Goal: Task Accomplishment & Management: Manage account settings

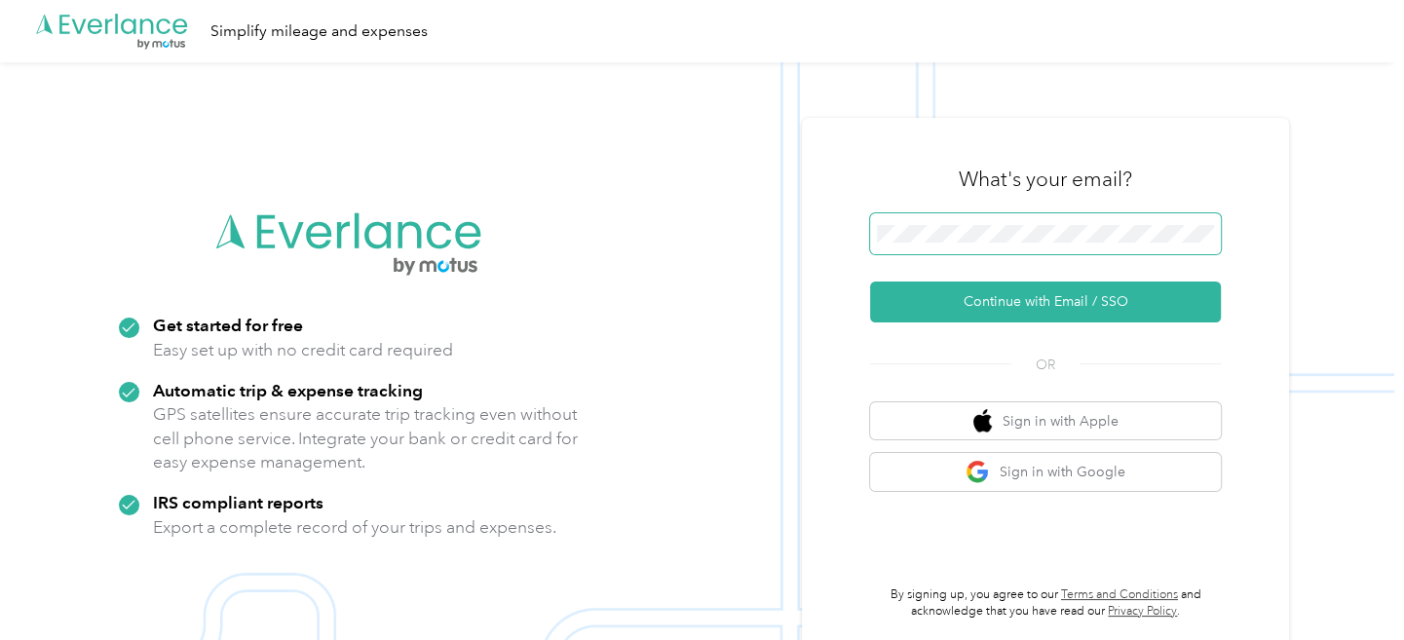
click at [1131, 224] on span at bounding box center [1045, 233] width 351 height 41
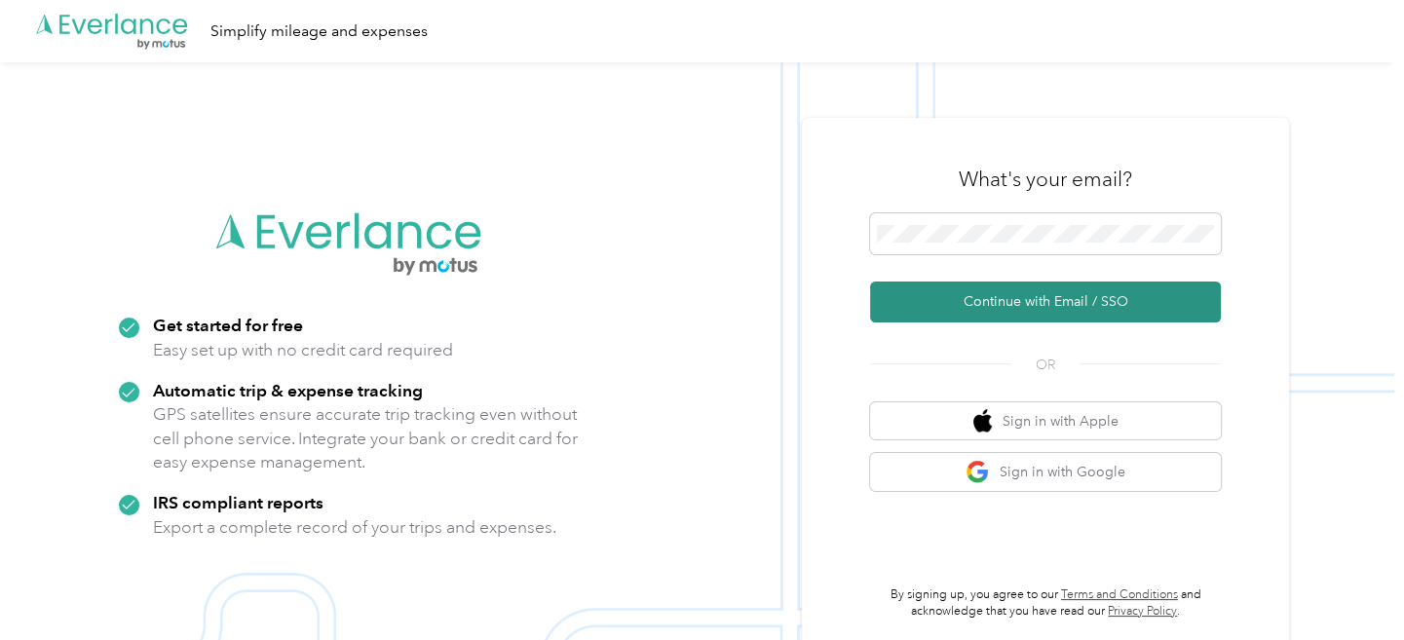
click at [1009, 310] on button "Continue with Email / SSO" at bounding box center [1045, 302] width 351 height 41
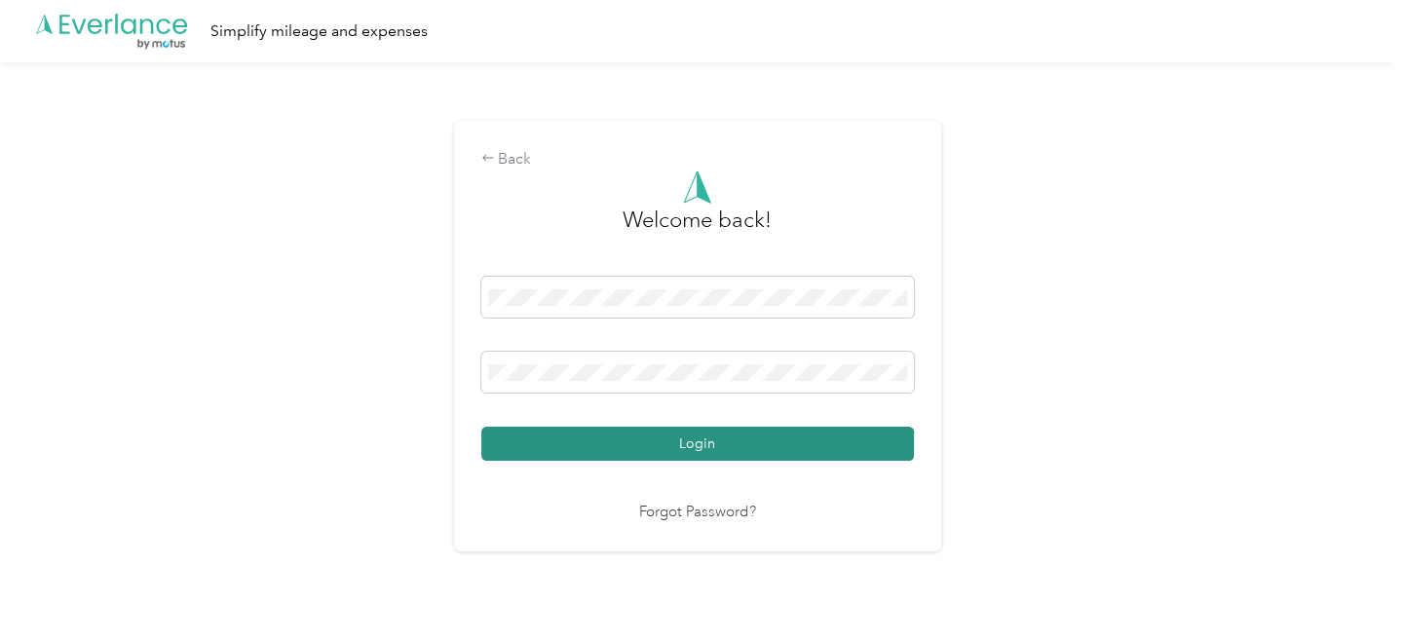
click at [579, 440] on button "Login" at bounding box center [697, 444] width 433 height 34
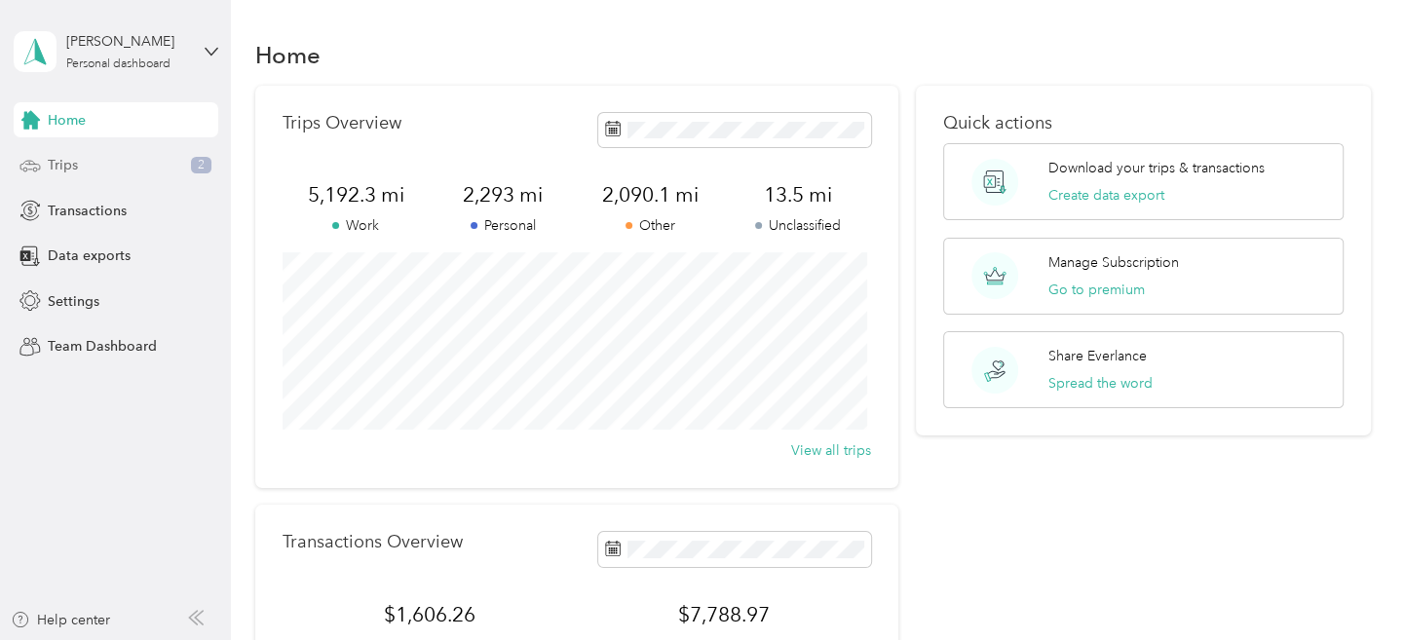
click at [73, 167] on span "Trips" at bounding box center [63, 165] width 30 height 20
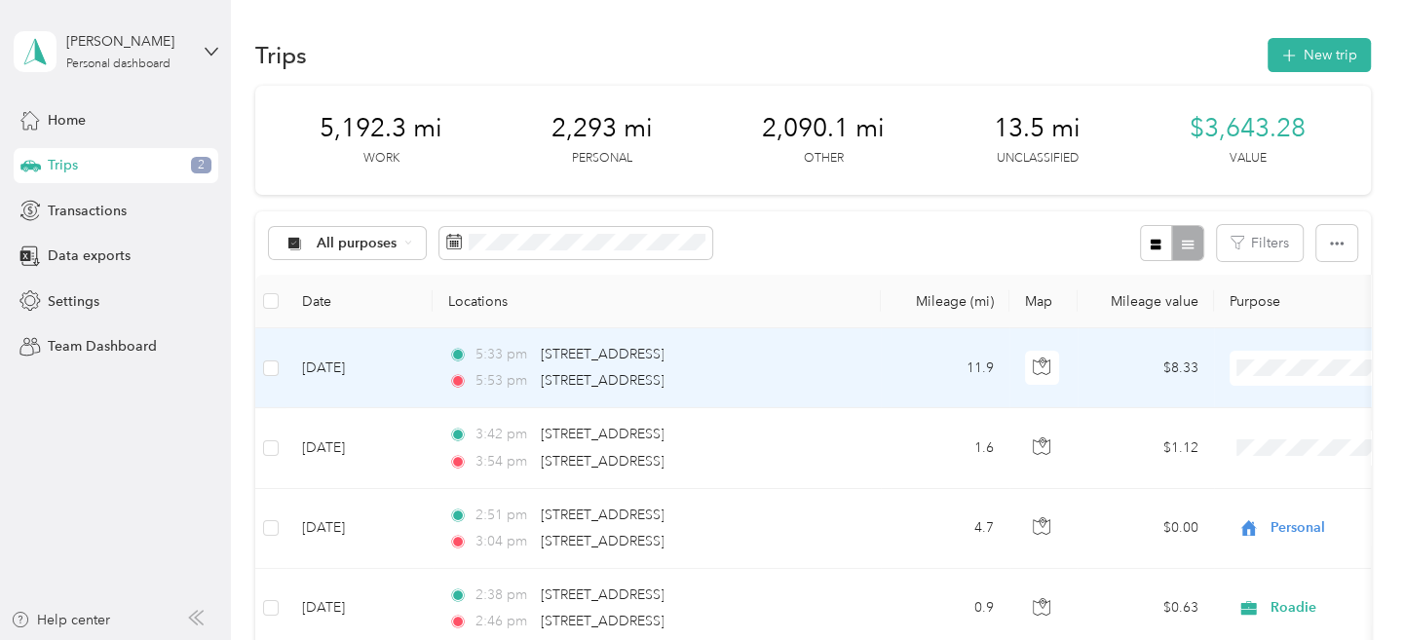
click at [1215, 121] on span "Personal" at bounding box center [1300, 126] width 180 height 20
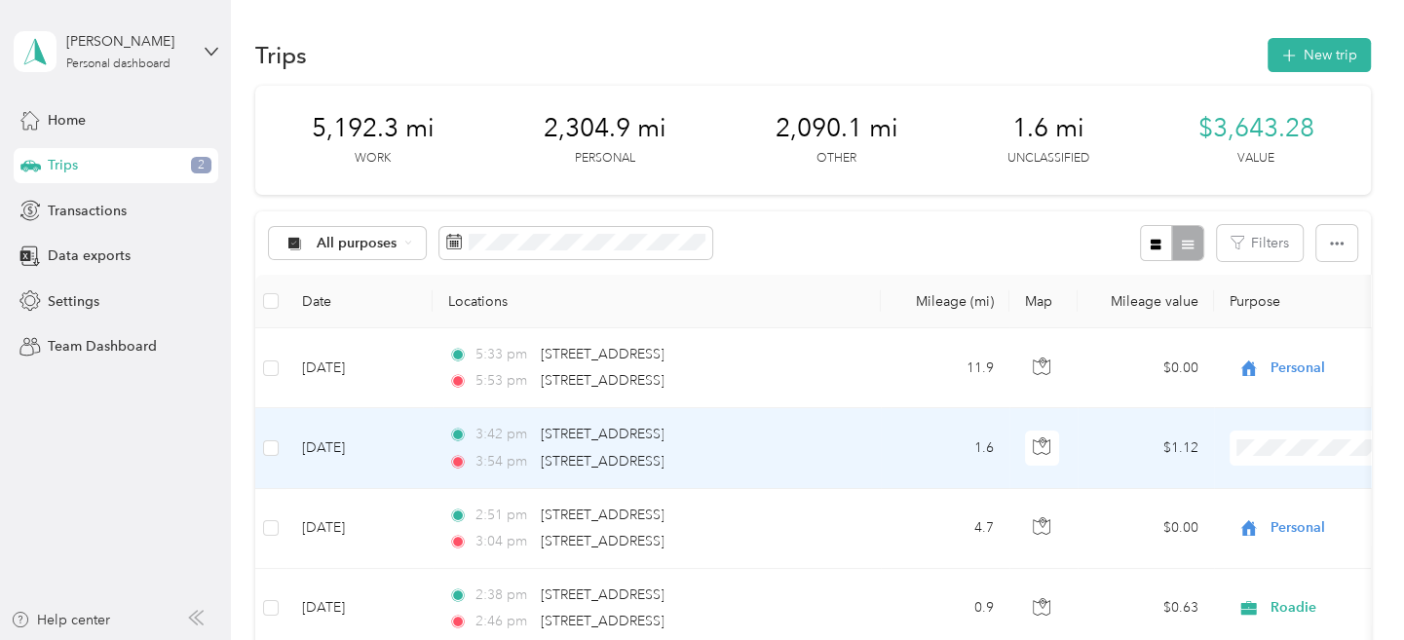
click at [1207, 211] on li "Personal" at bounding box center [1283, 204] width 242 height 34
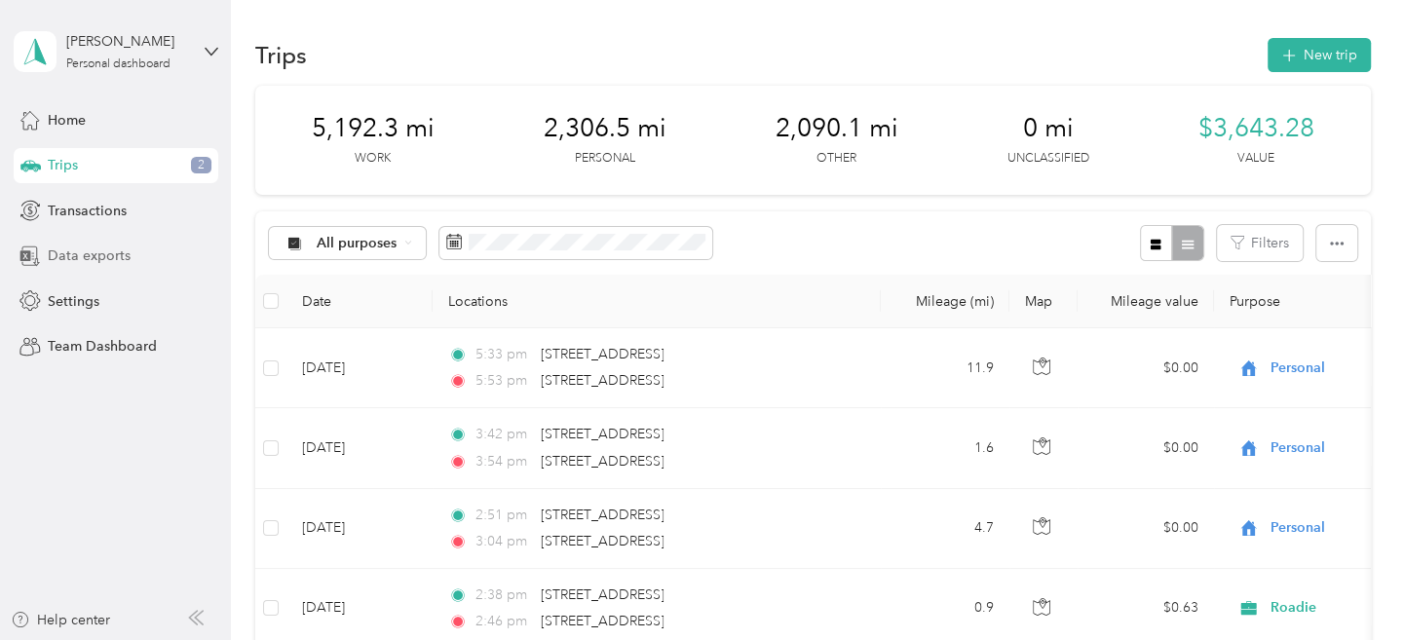
click at [99, 252] on span "Data exports" at bounding box center [89, 256] width 83 height 20
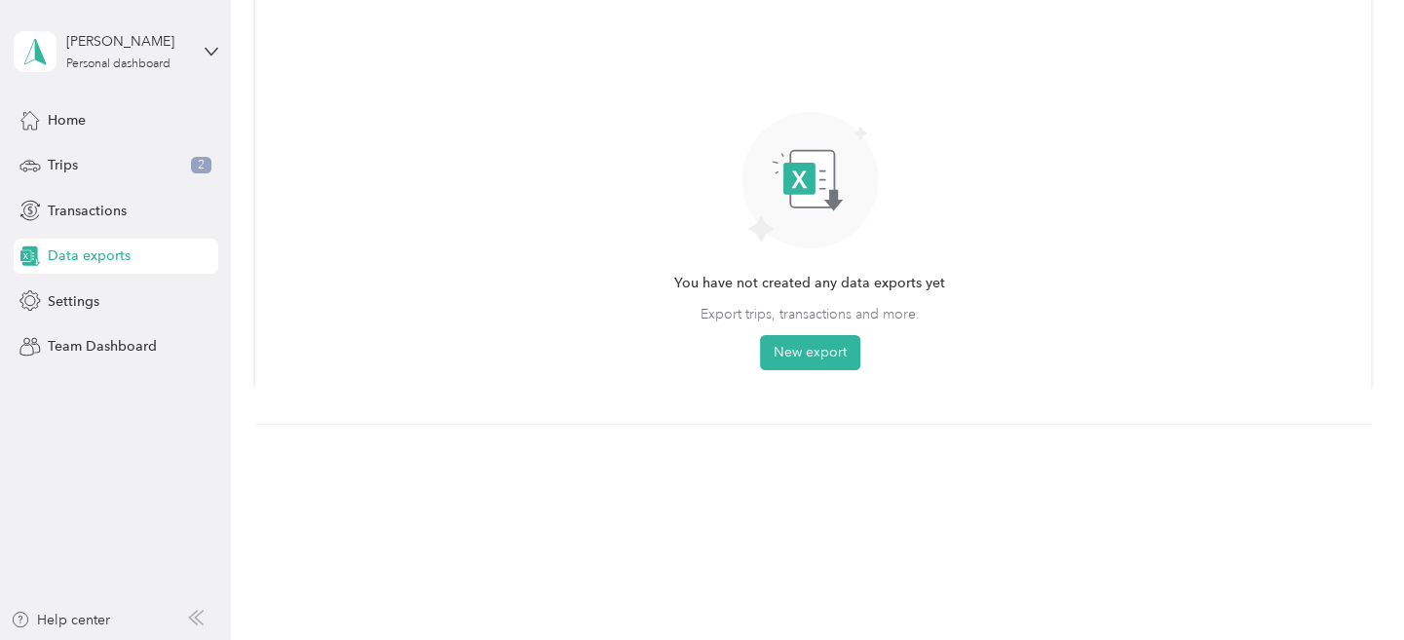
scroll to position [263, 0]
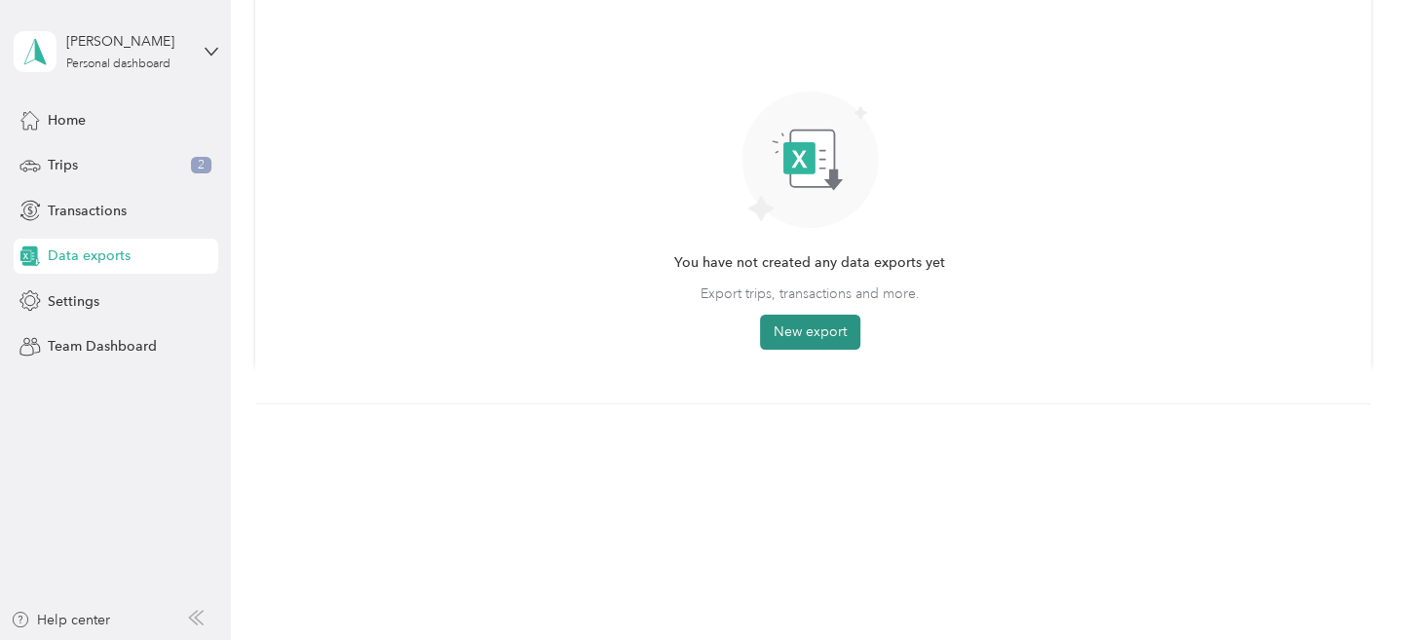
click at [831, 331] on button "New export" at bounding box center [810, 332] width 100 height 35
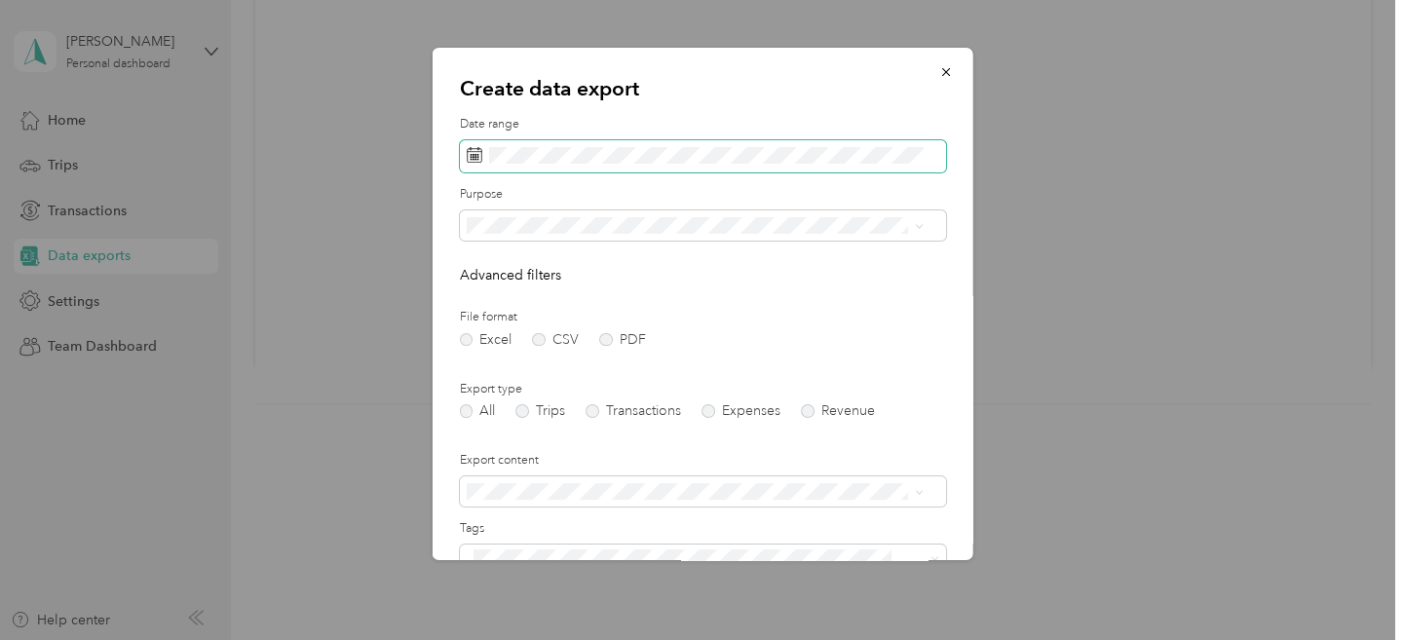
click at [467, 155] on icon at bounding box center [474, 155] width 16 height 16
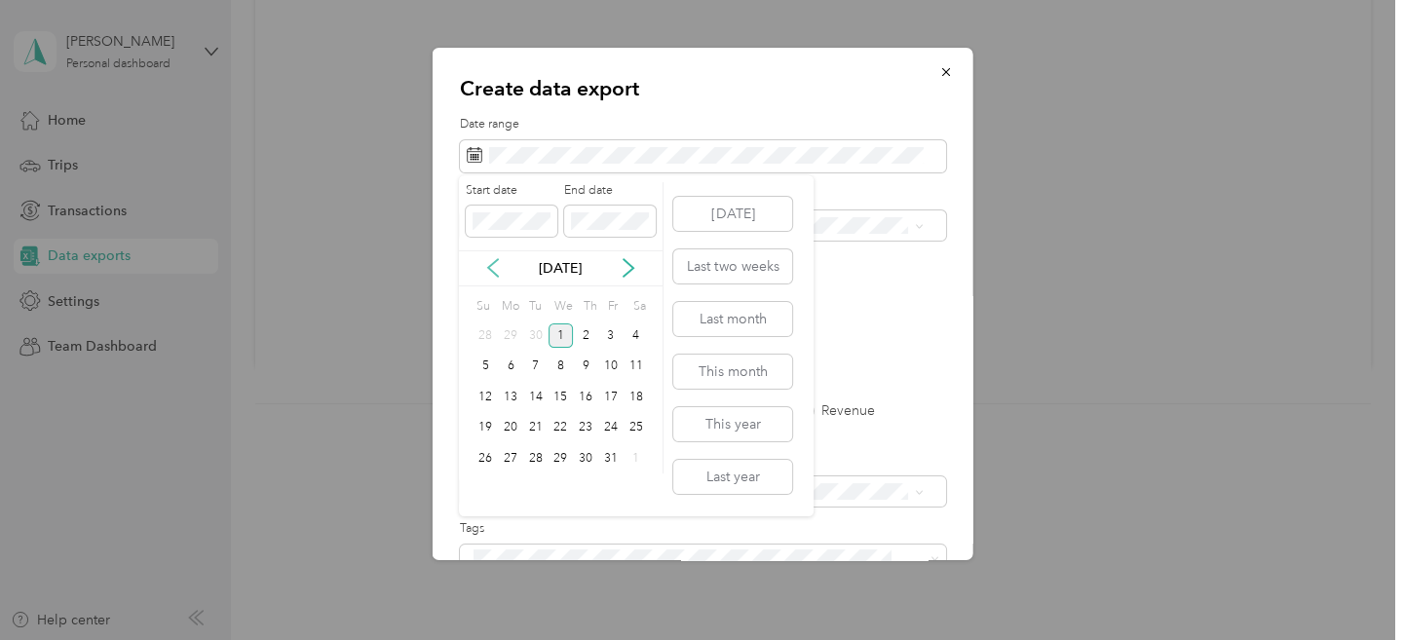
click at [493, 263] on icon at bounding box center [493, 268] width 10 height 18
click at [535, 334] on div "1" at bounding box center [535, 335] width 25 height 24
click at [650, 216] on span at bounding box center [610, 221] width 92 height 31
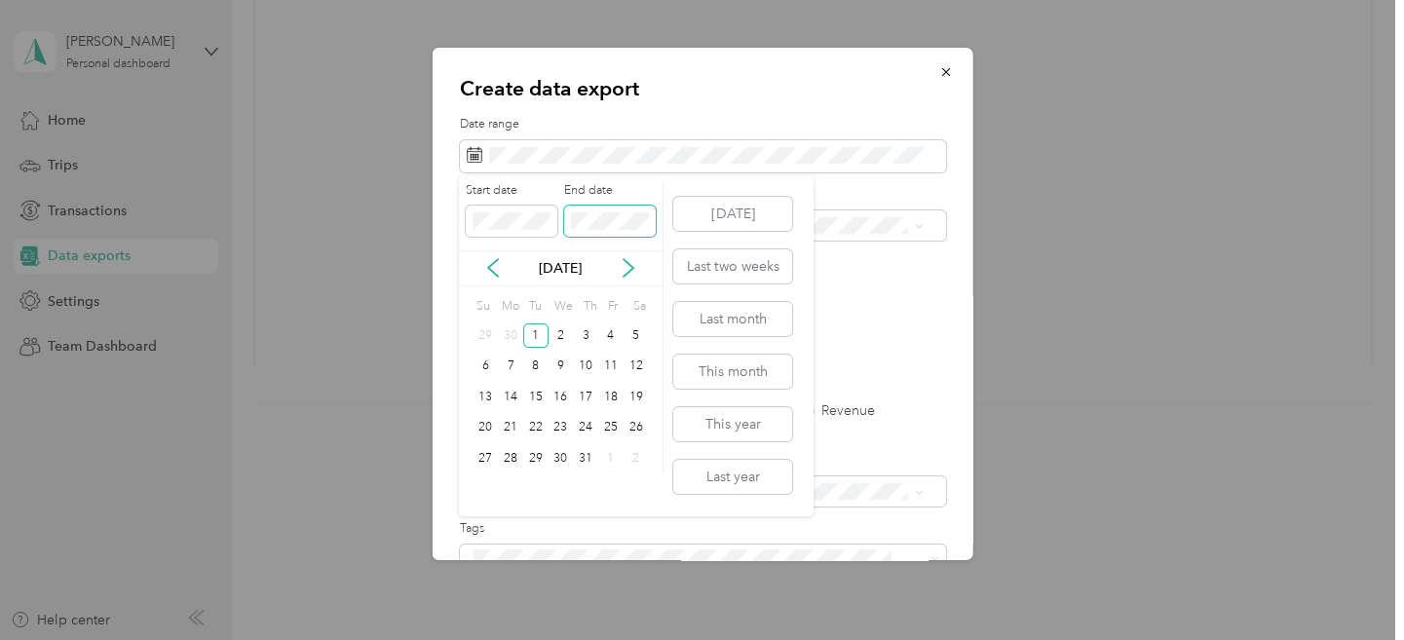
click at [650, 216] on span at bounding box center [610, 221] width 92 height 31
click at [650, 217] on span at bounding box center [610, 221] width 92 height 31
click at [627, 268] on icon at bounding box center [628, 267] width 19 height 19
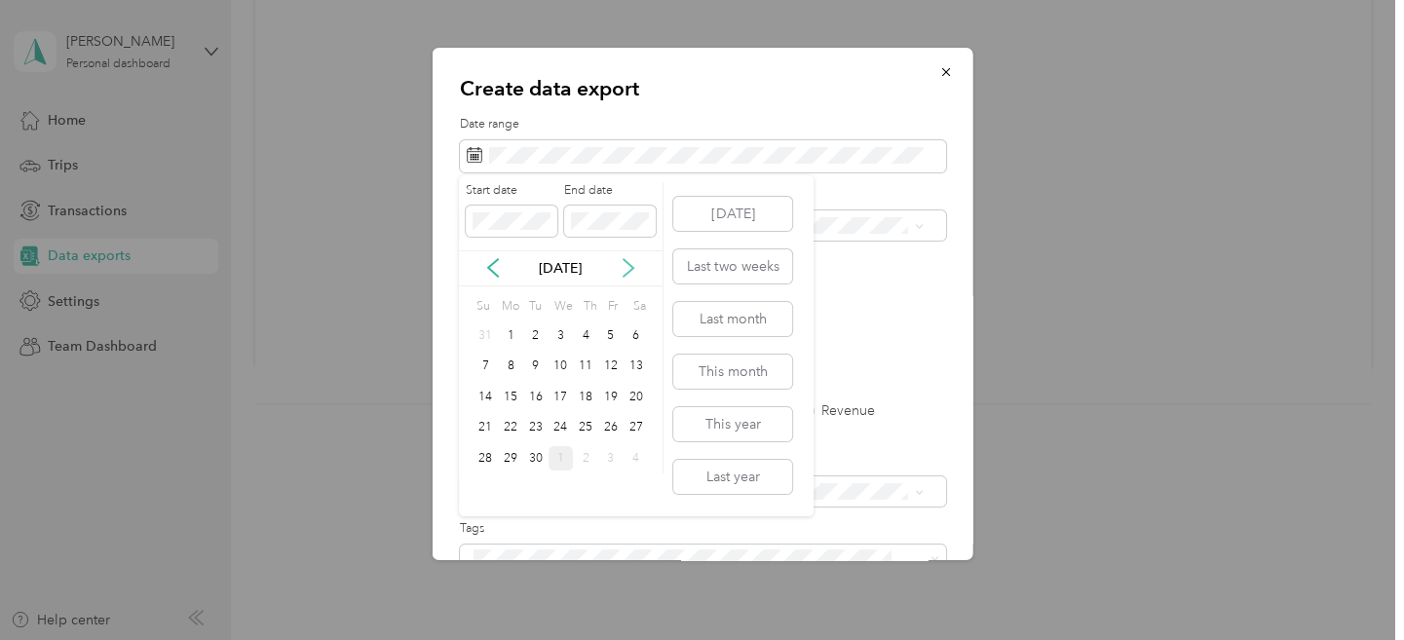
click at [627, 268] on icon at bounding box center [628, 267] width 19 height 19
click at [492, 268] on icon at bounding box center [492, 267] width 19 height 19
click at [539, 457] on div "30" at bounding box center [535, 458] width 25 height 24
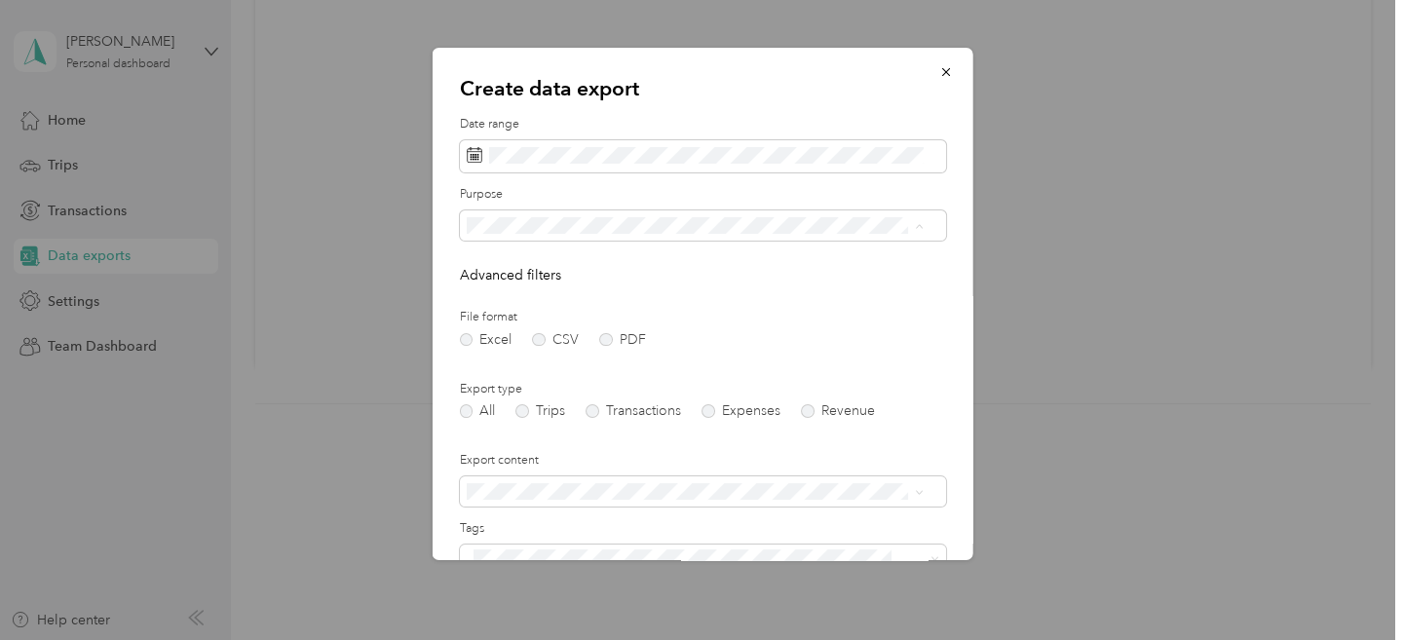
click at [522, 356] on div "Roadie" at bounding box center [695, 363] width 444 height 20
click at [604, 339] on label "PDF" at bounding box center [622, 339] width 47 height 14
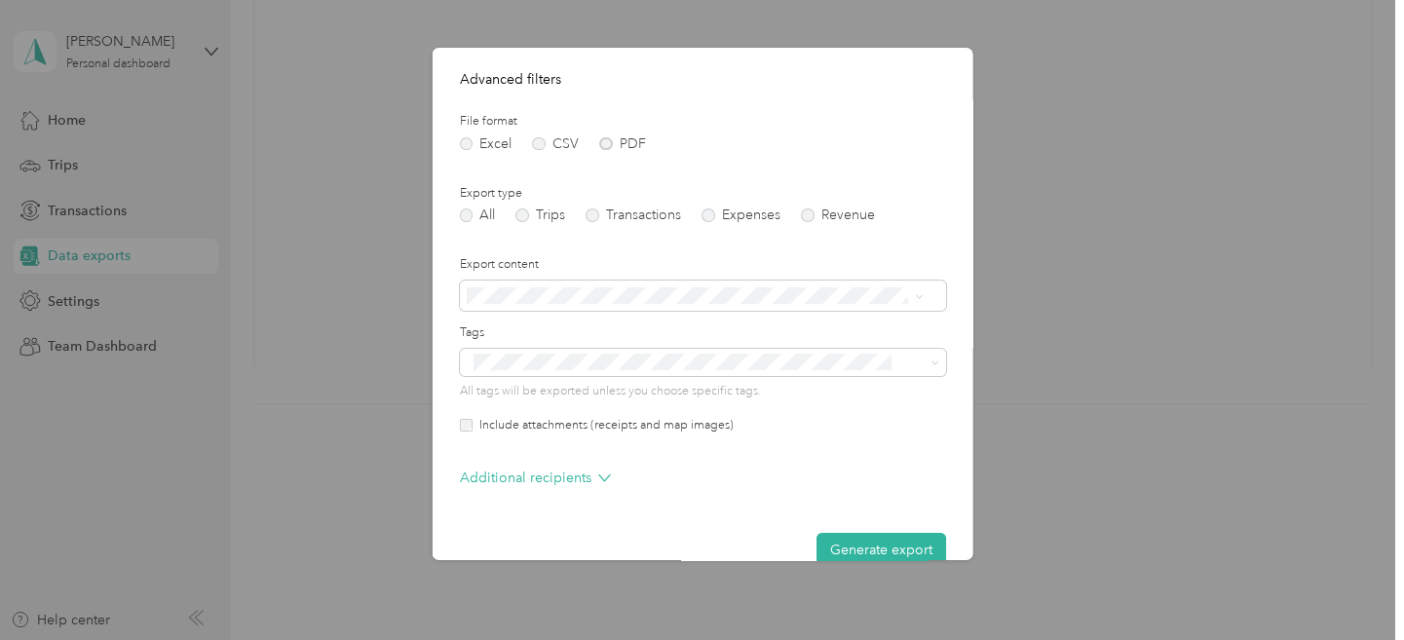
scroll to position [230, 0]
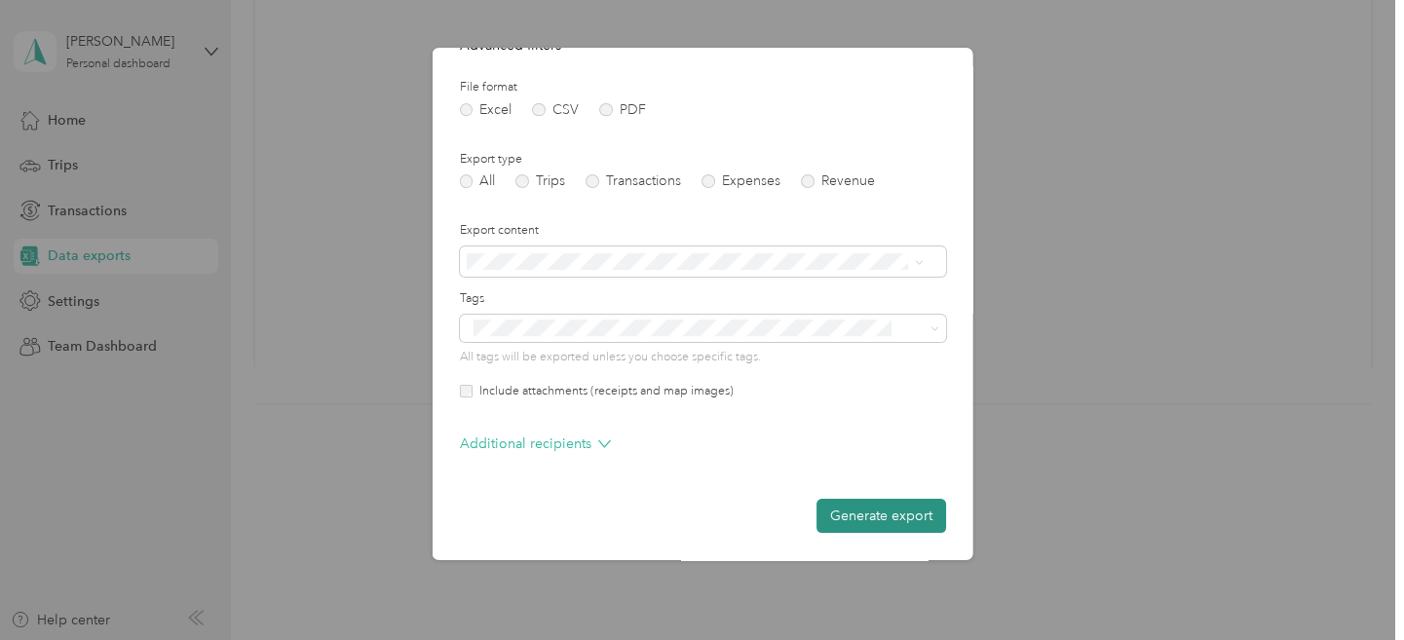
click at [899, 512] on button "Generate export" at bounding box center [880, 516] width 130 height 34
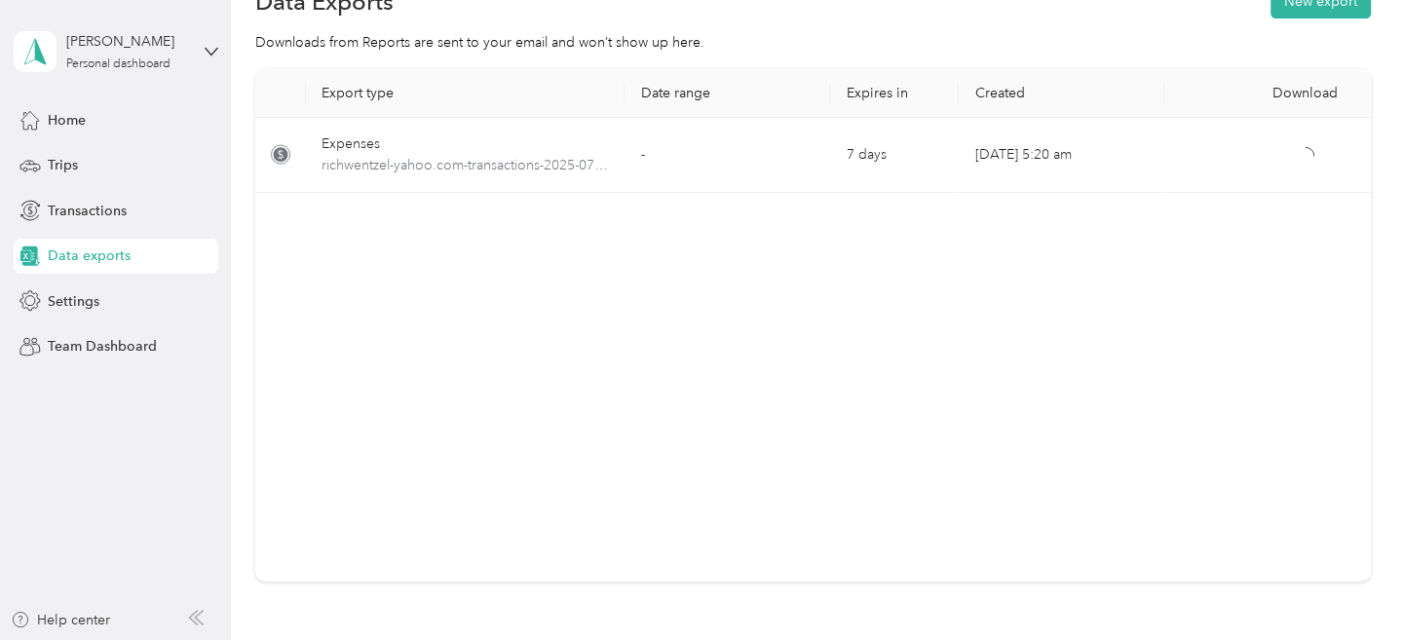
scroll to position [0, 0]
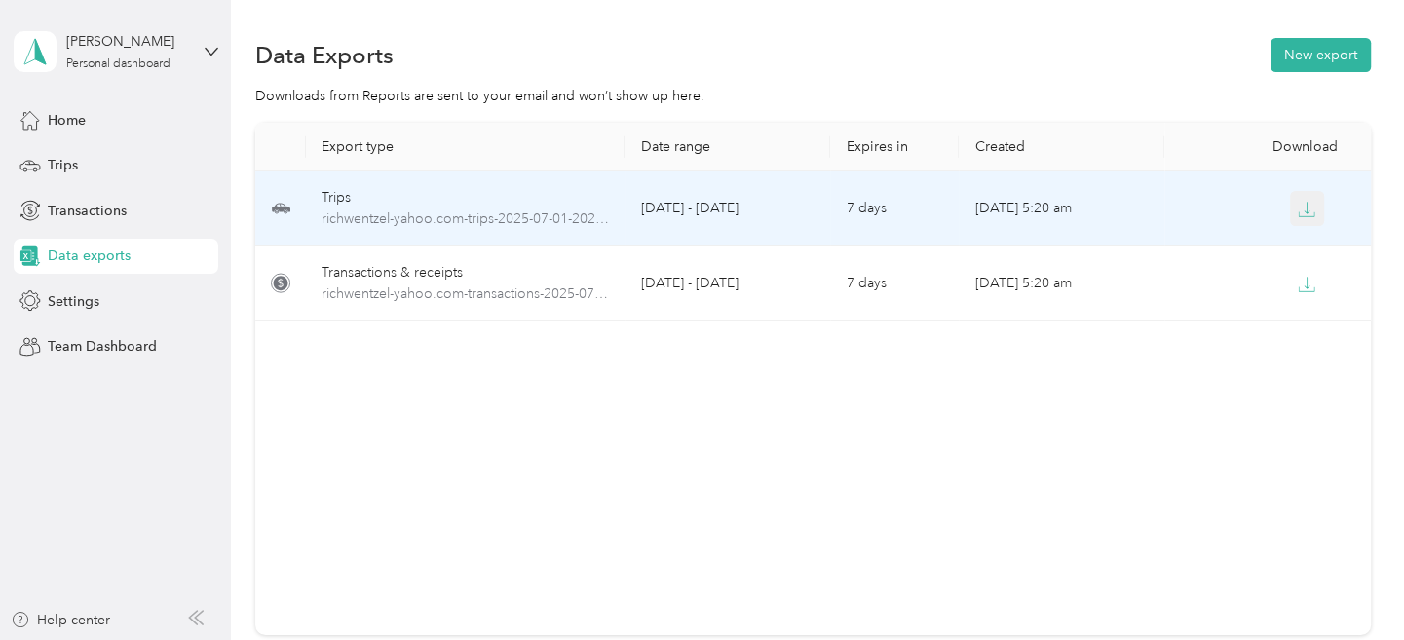
click at [1301, 211] on icon "button" at bounding box center [1307, 210] width 18 height 18
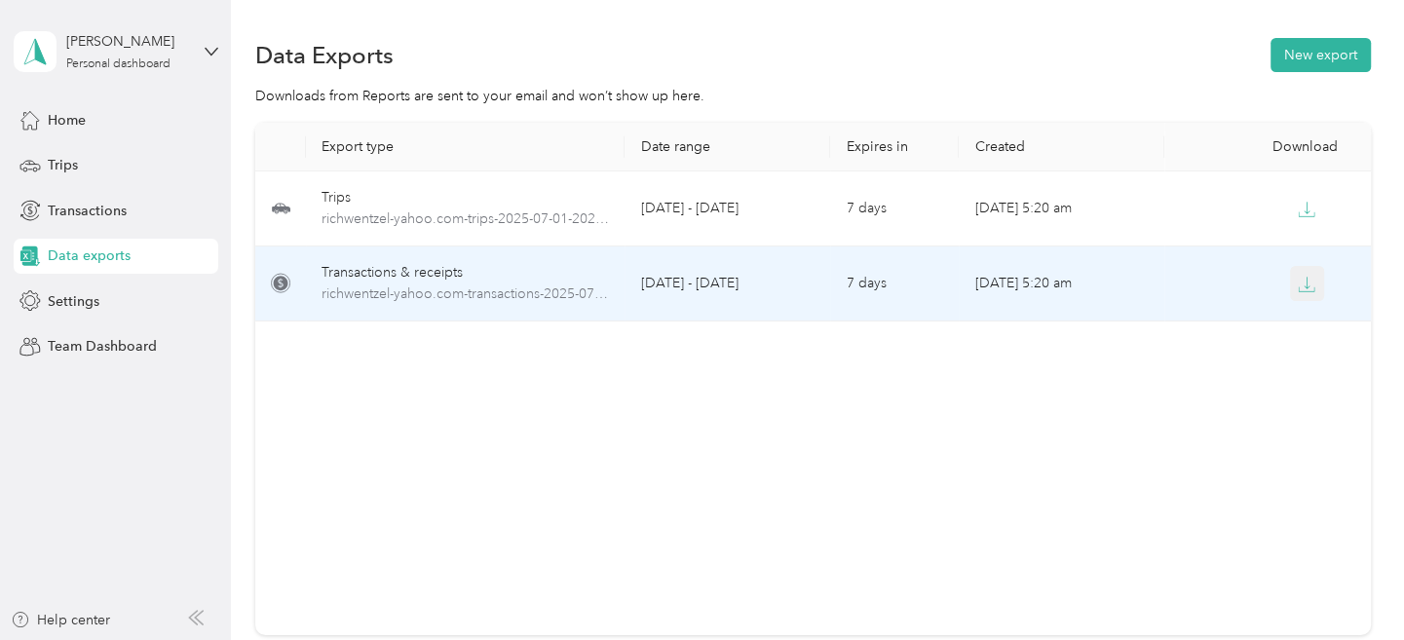
click at [1299, 287] on icon "button" at bounding box center [1307, 285] width 18 height 18
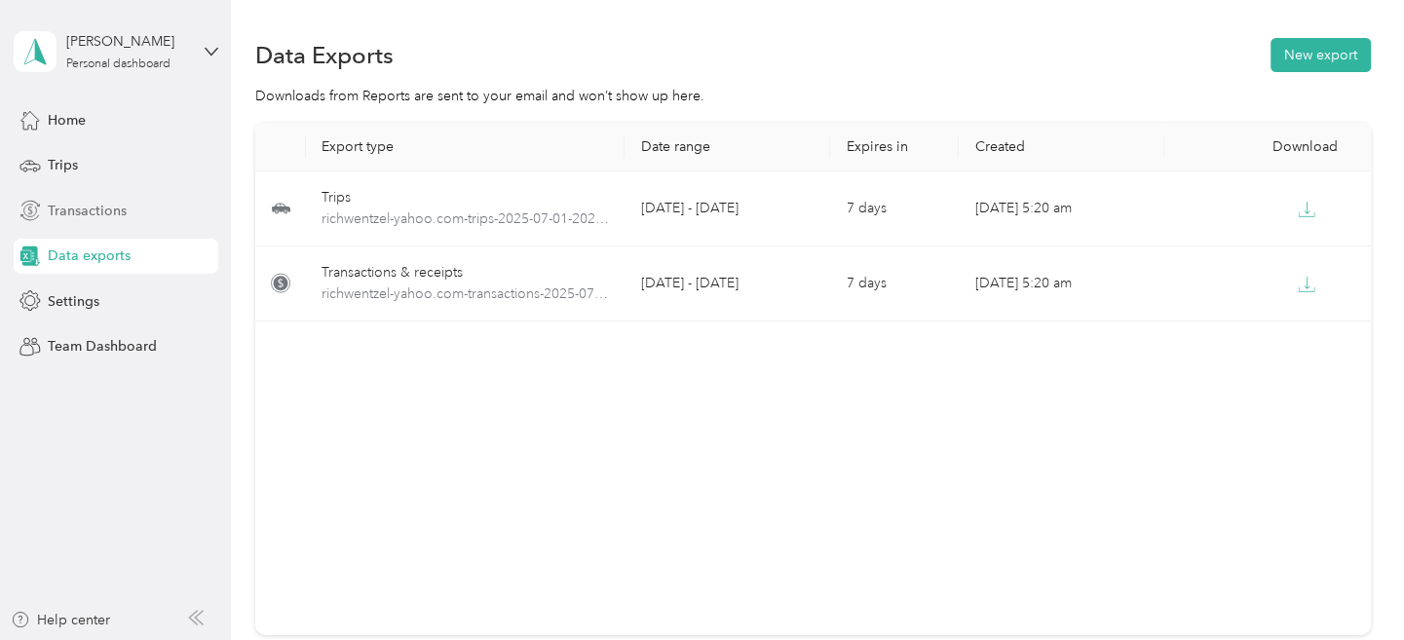
click at [120, 209] on span "Transactions" at bounding box center [87, 211] width 79 height 20
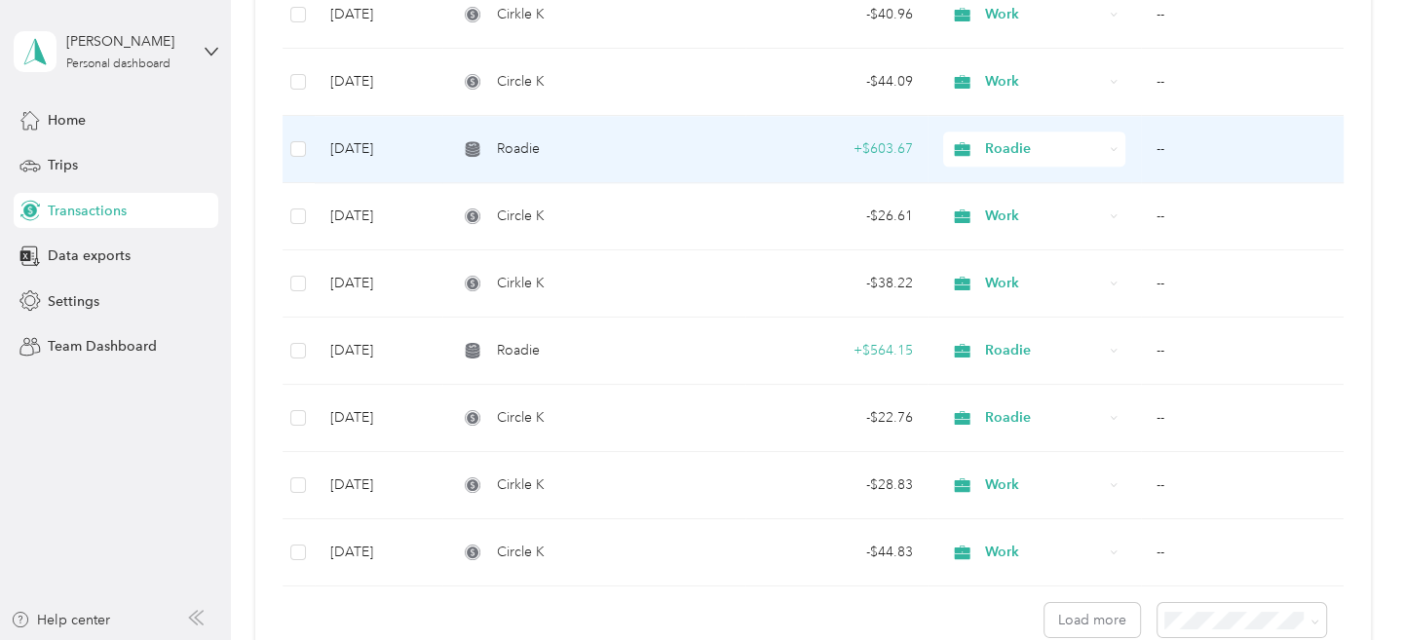
scroll to position [1461, 0]
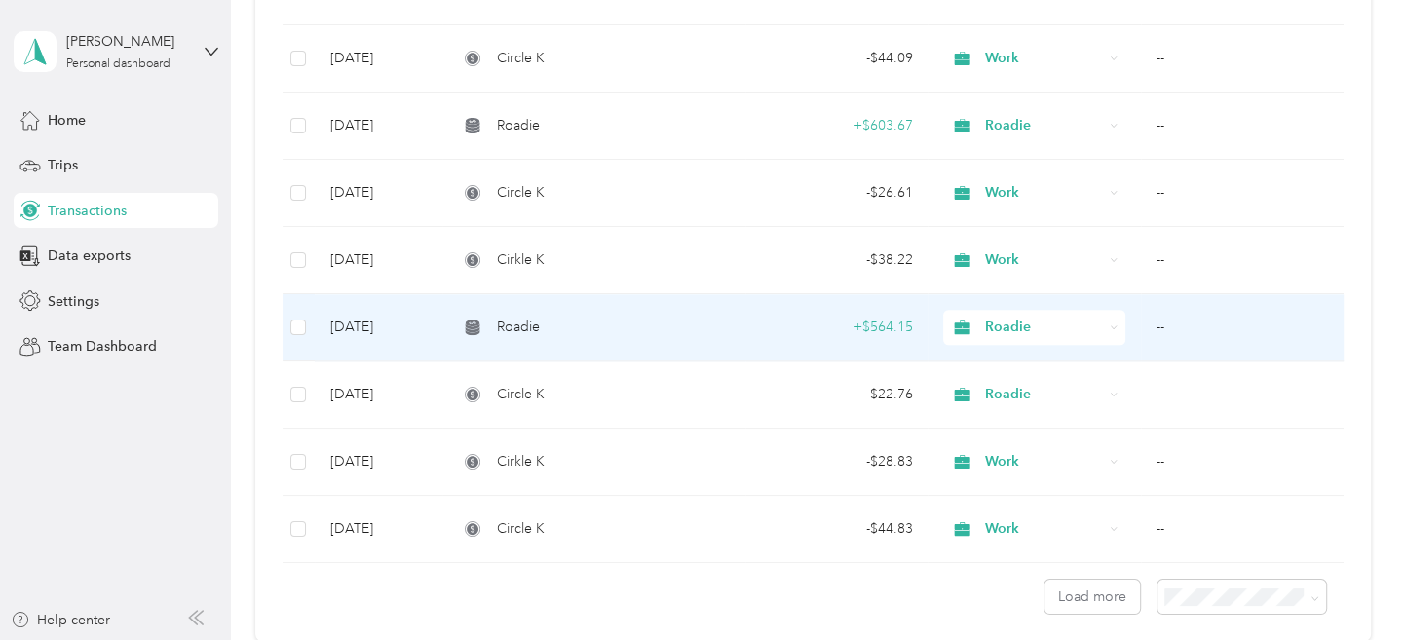
click at [527, 326] on span "Roadie" at bounding box center [518, 327] width 43 height 21
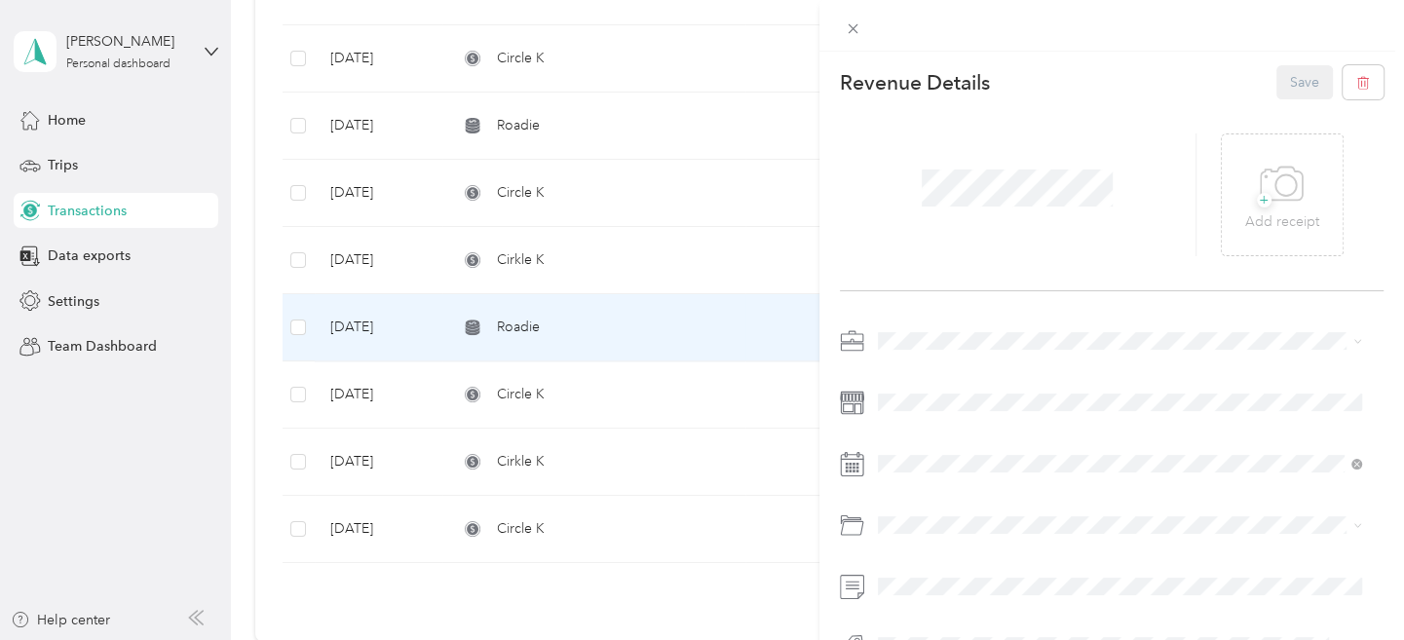
click at [1115, 218] on div at bounding box center [1018, 194] width 357 height 123
click at [276, 183] on div "This revenue cannot be edited because it is either under review, approved, or p…" at bounding box center [702, 320] width 1404 height 640
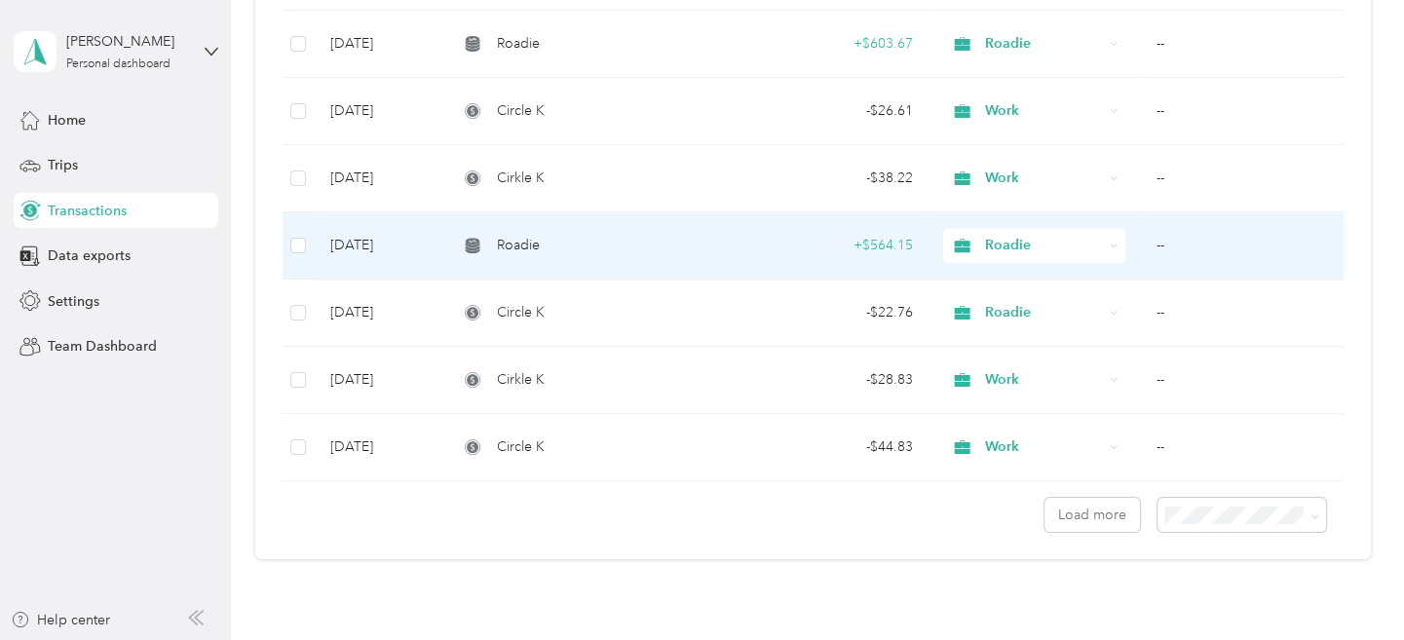
scroll to position [1656, 0]
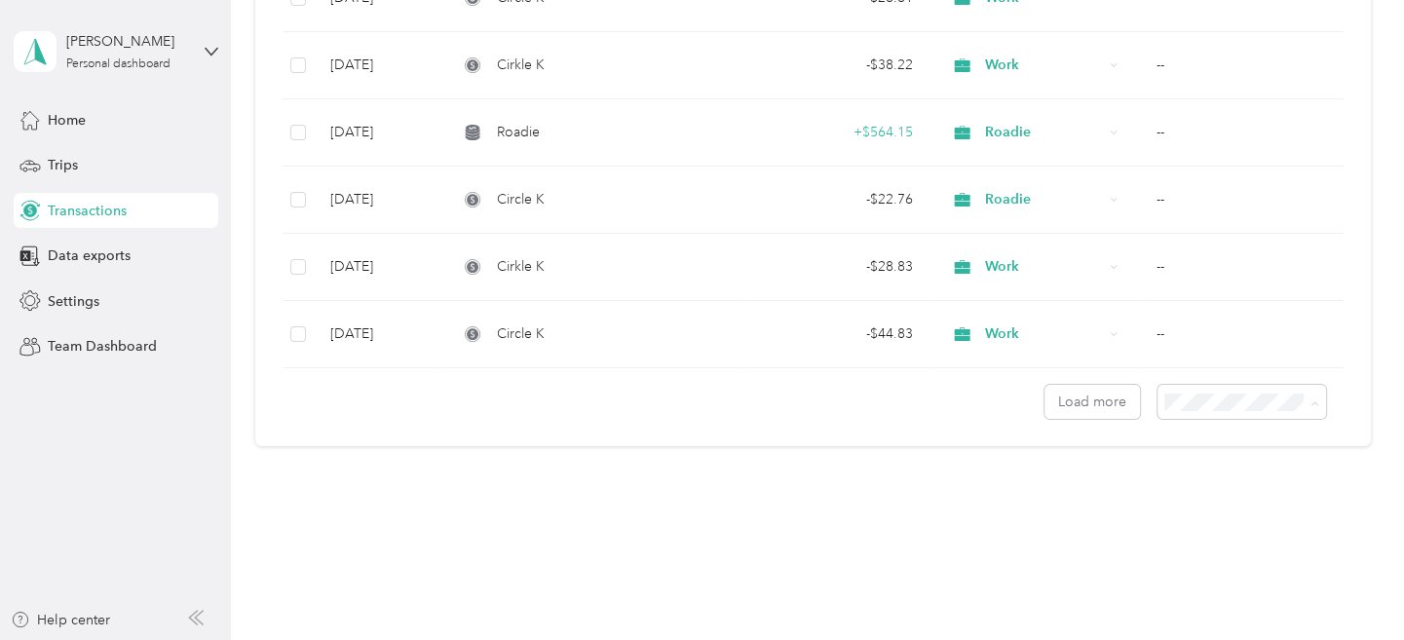
click at [1202, 500] on li "100 per load" at bounding box center [1236, 499] width 169 height 34
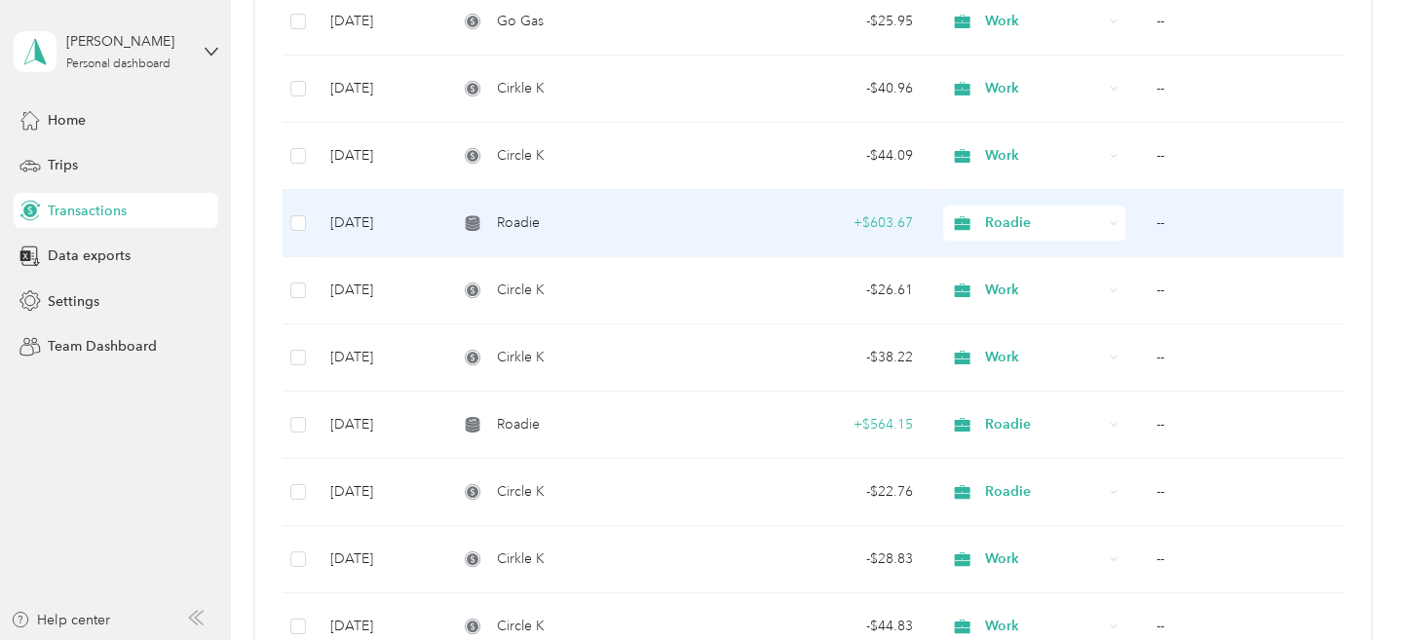
scroll to position [1559, 0]
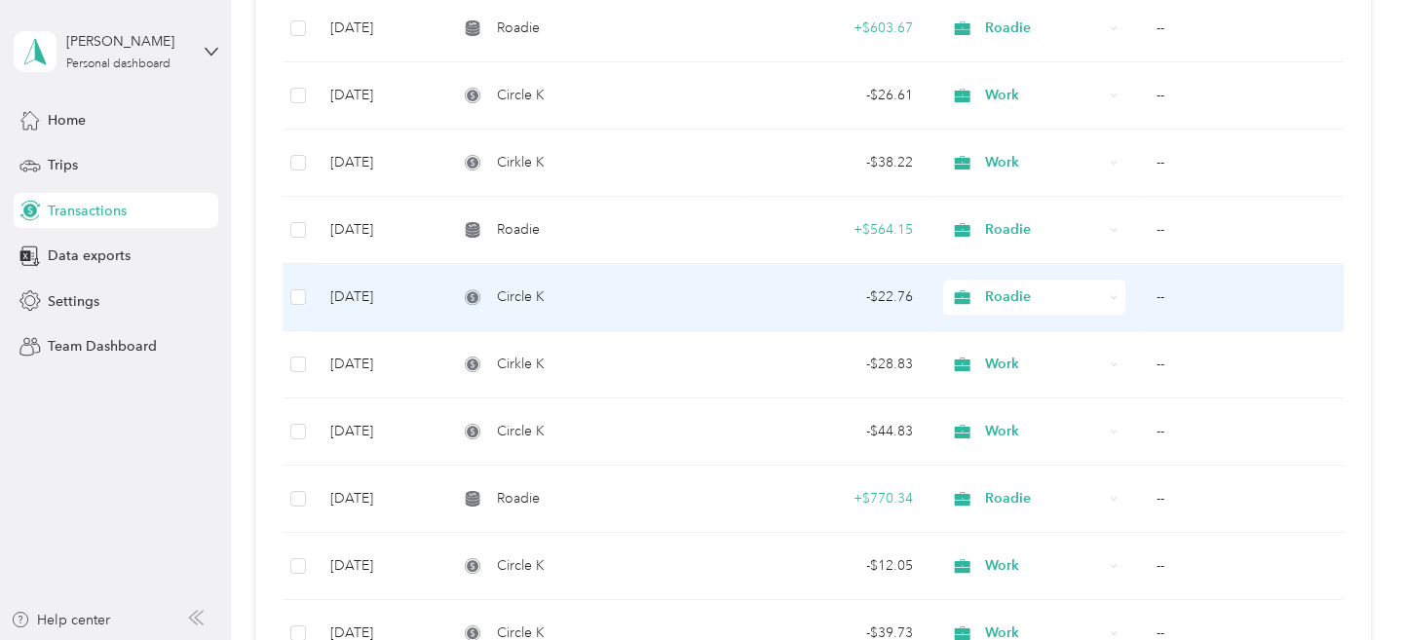
click at [1003, 291] on span "Roadie" at bounding box center [1044, 296] width 118 height 21
click at [1005, 330] on li "Work" at bounding box center [1030, 322] width 180 height 34
click at [1014, 290] on span "Roadie" at bounding box center [1044, 296] width 118 height 21
click at [1011, 322] on span "Work" at bounding box center [1048, 327] width 119 height 20
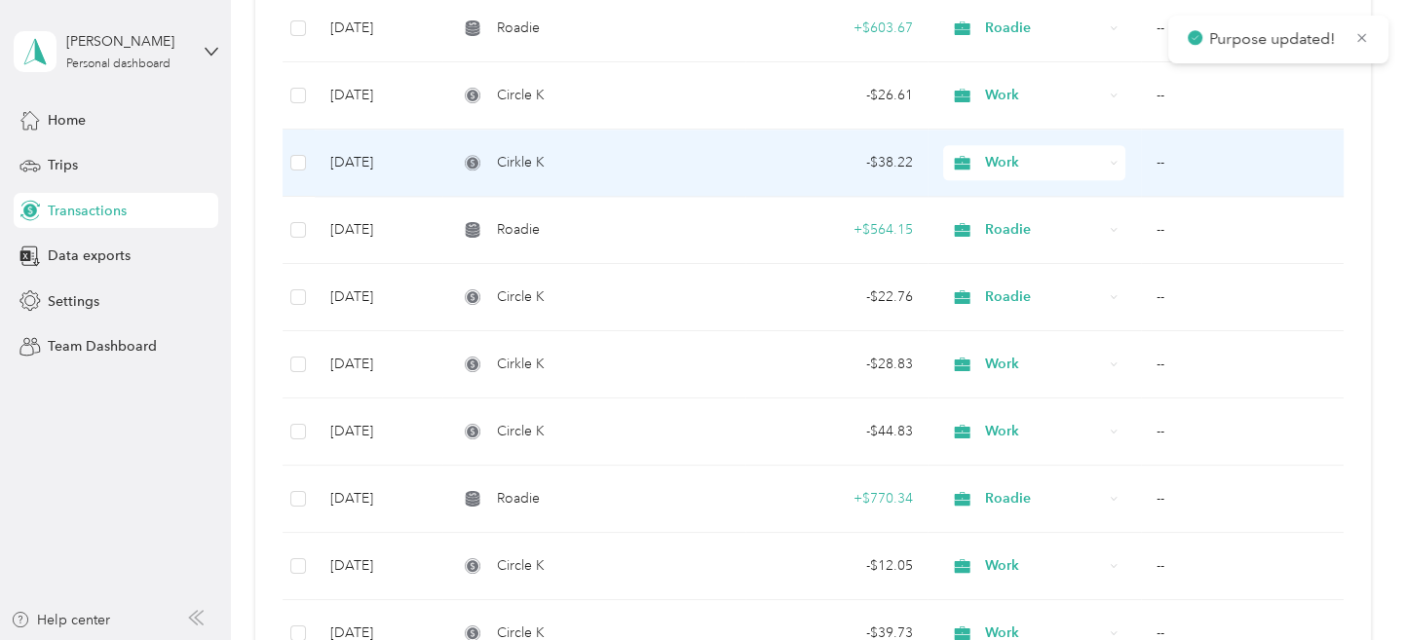
scroll to position [1267, 0]
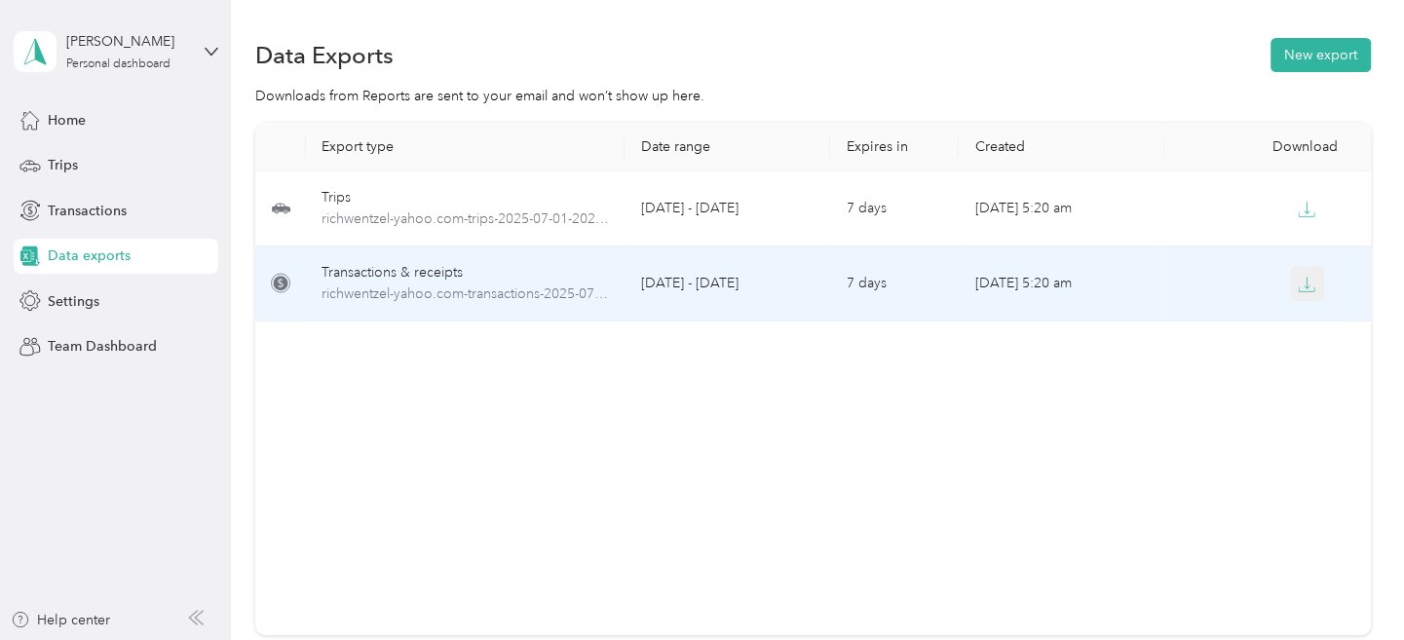
click at [1304, 284] on icon "button" at bounding box center [1307, 285] width 18 height 18
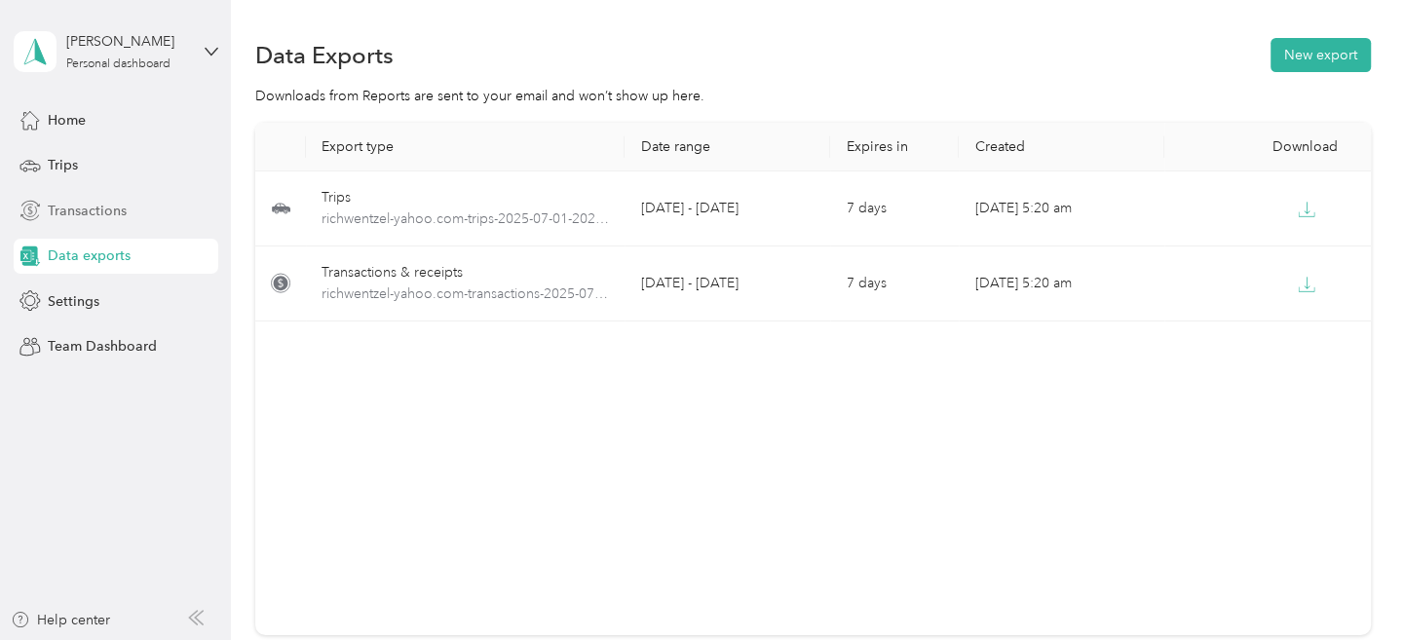
click at [102, 208] on span "Transactions" at bounding box center [87, 211] width 79 height 20
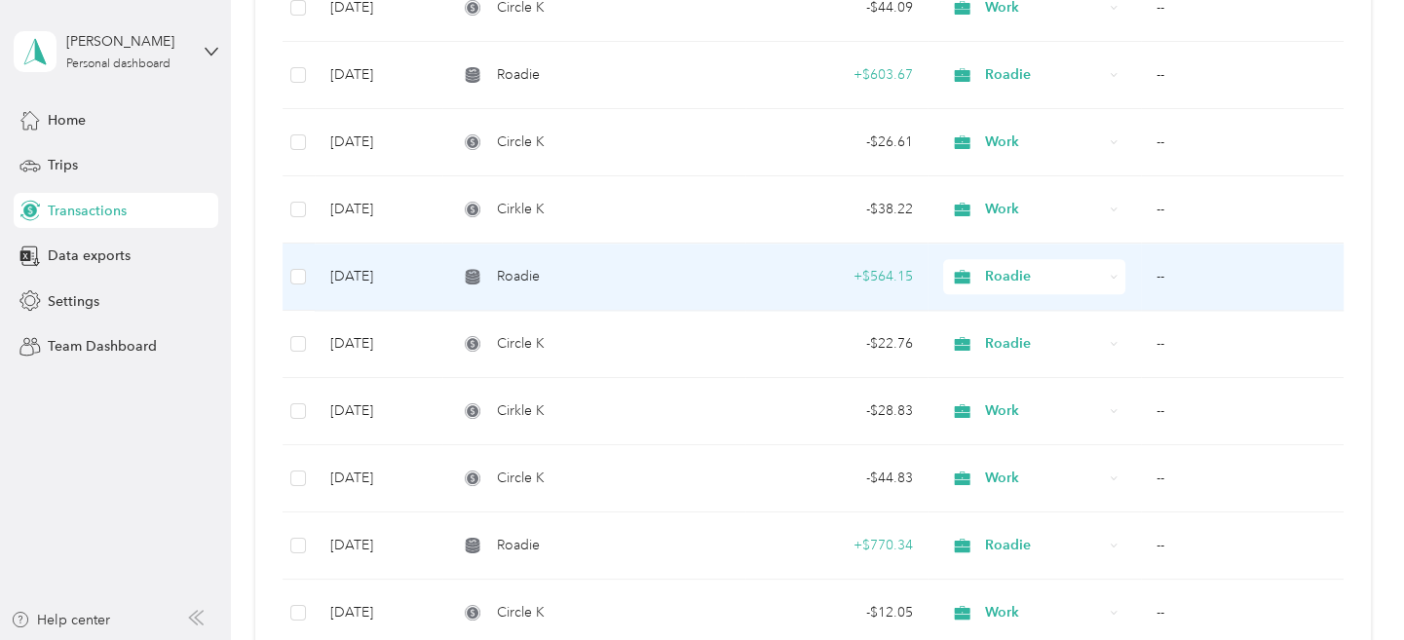
scroll to position [1559, 0]
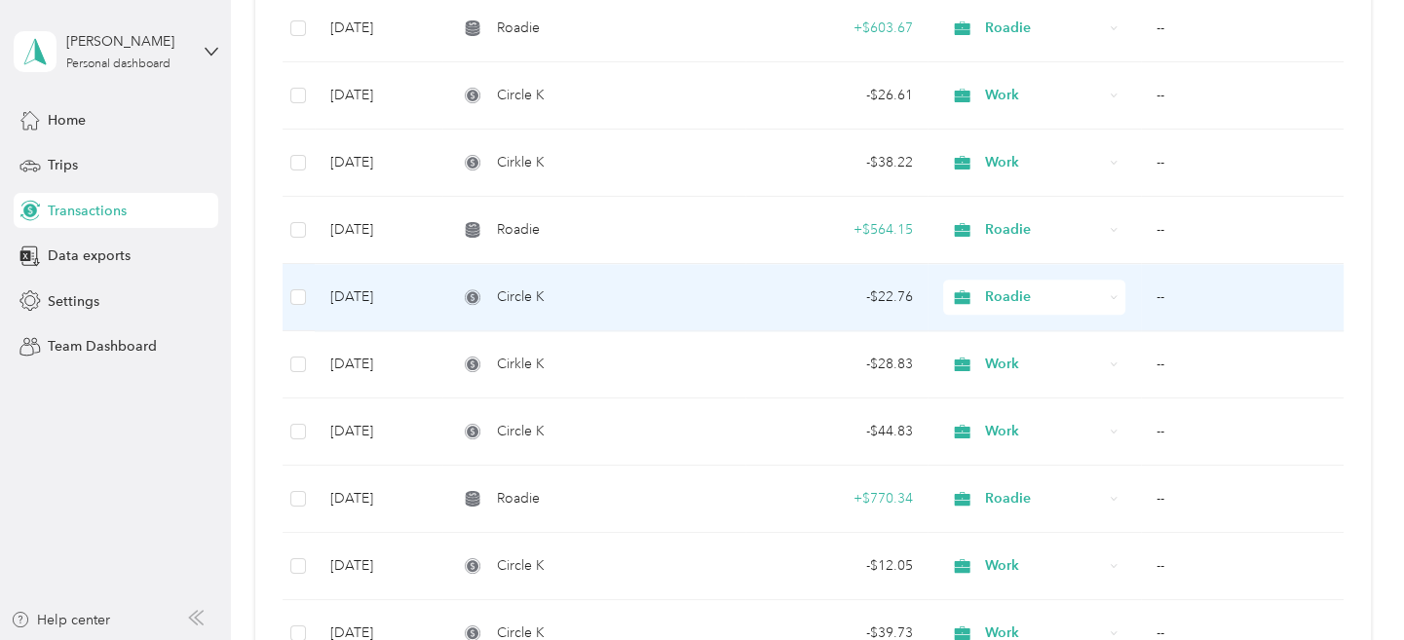
click at [1001, 286] on span "Roadie" at bounding box center [1044, 296] width 118 height 21
click at [999, 322] on span "Work" at bounding box center [1048, 319] width 119 height 20
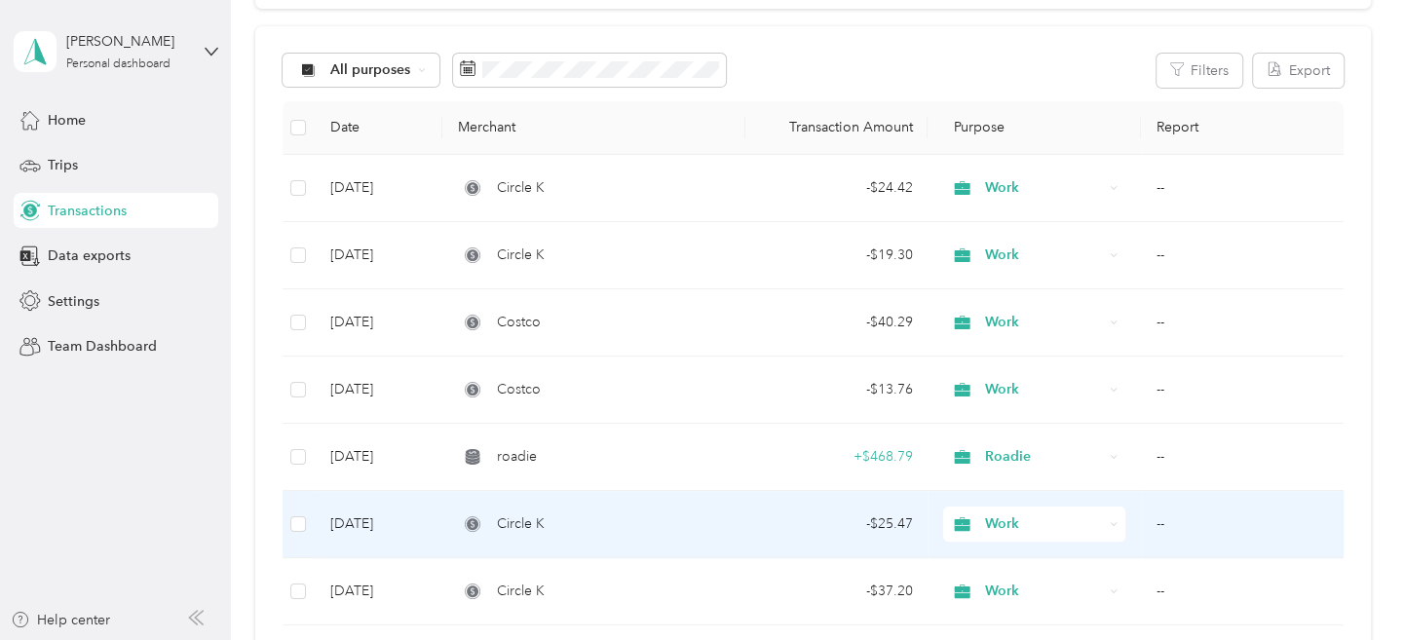
scroll to position [0, 0]
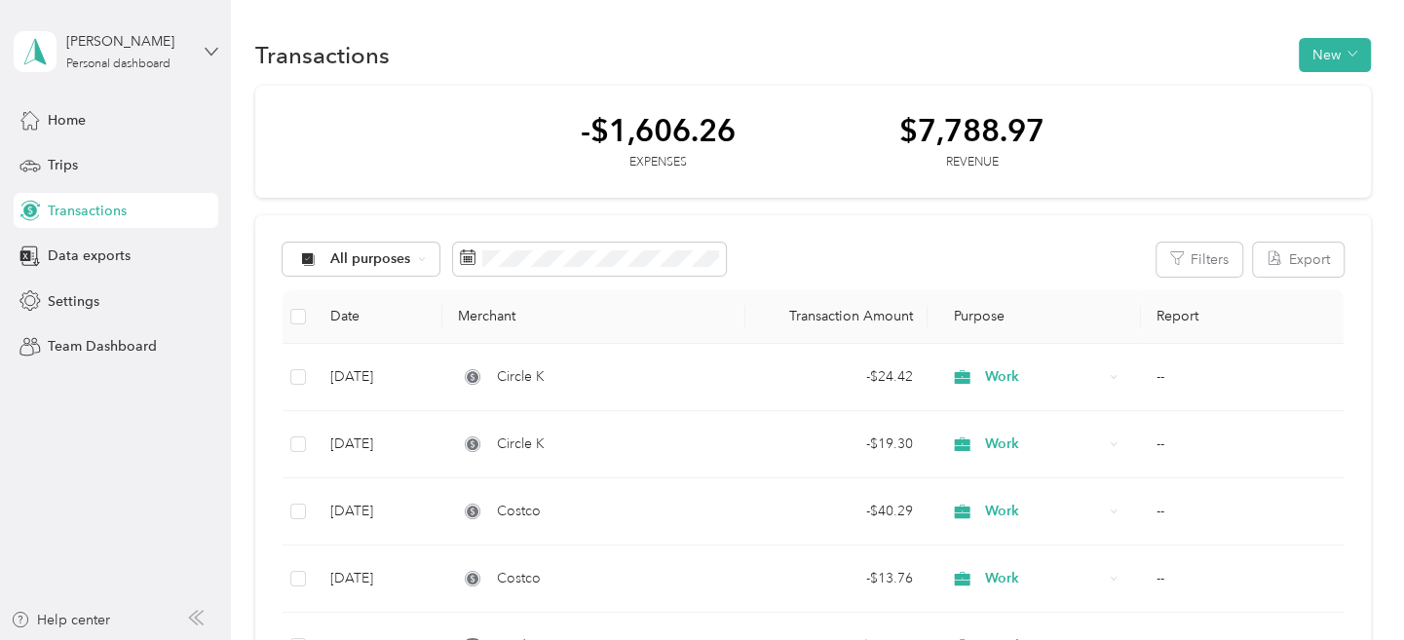
click at [209, 50] on icon at bounding box center [212, 52] width 14 height 14
click at [57, 161] on div "Log out" at bounding box center [67, 158] width 75 height 20
